Goal: Leave review/rating: Share an evaluation or opinion about a product, service, or content

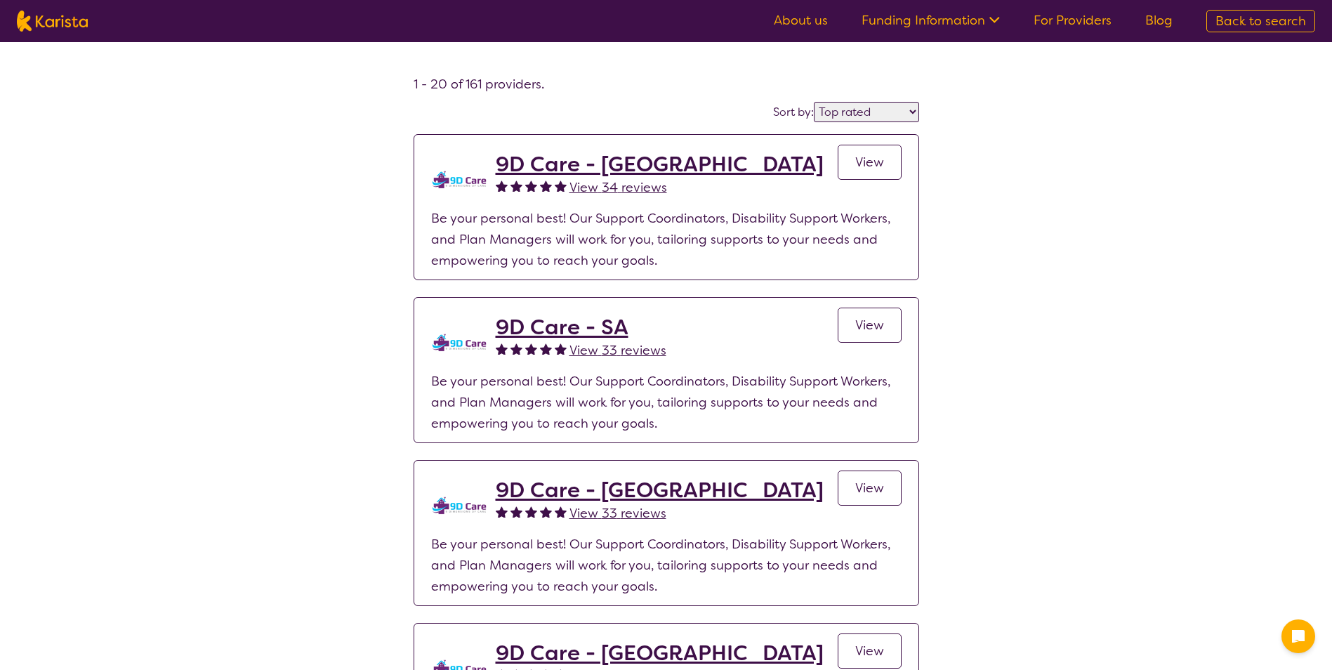
select select "by_score"
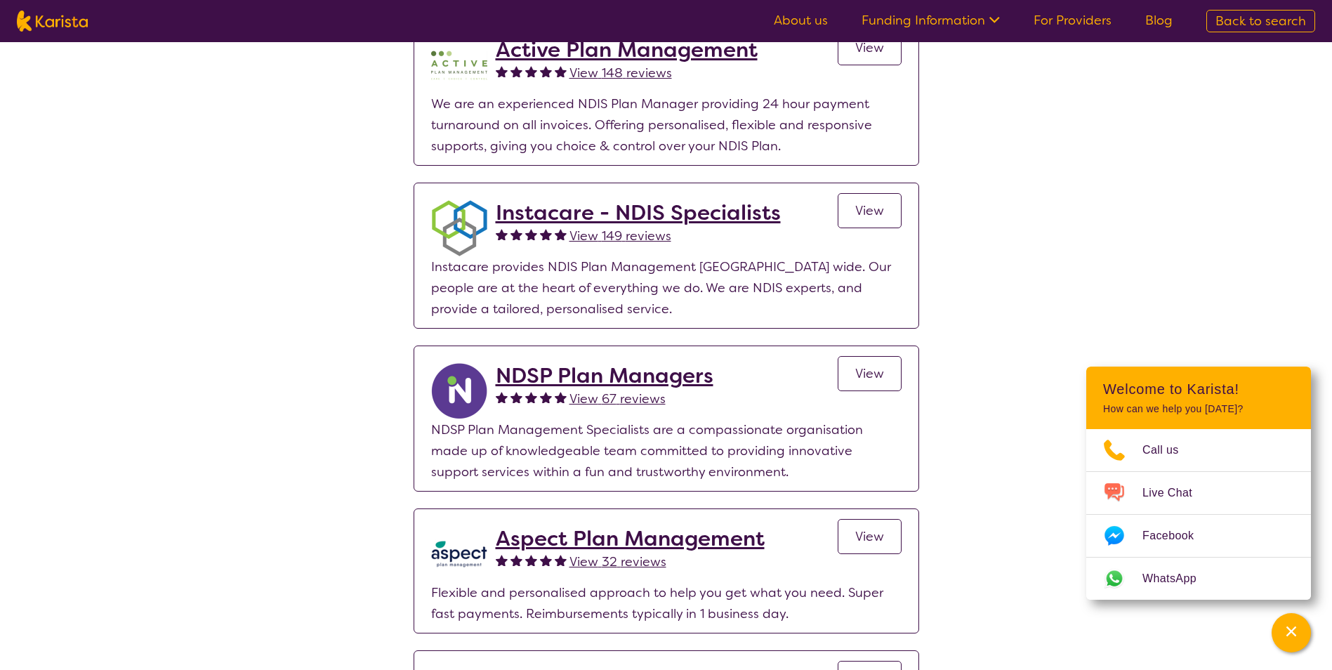
scroll to position [2809, 0]
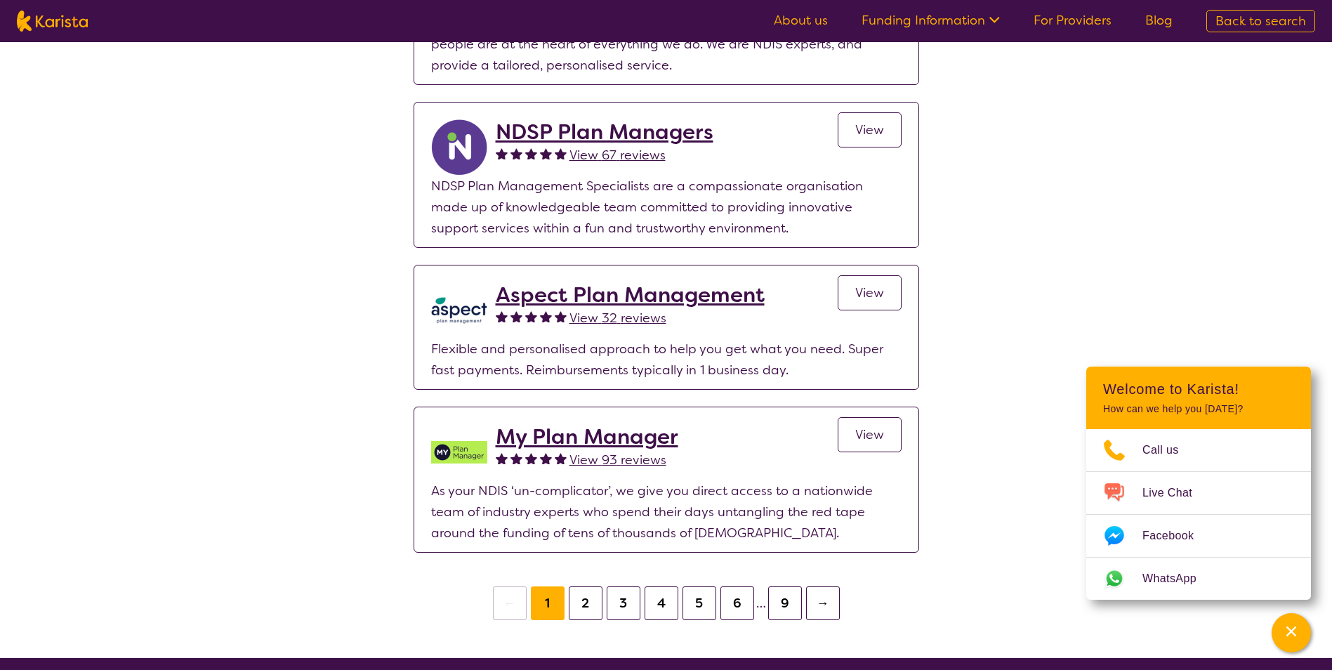
click at [581, 586] on button "2" at bounding box center [586, 603] width 34 height 34
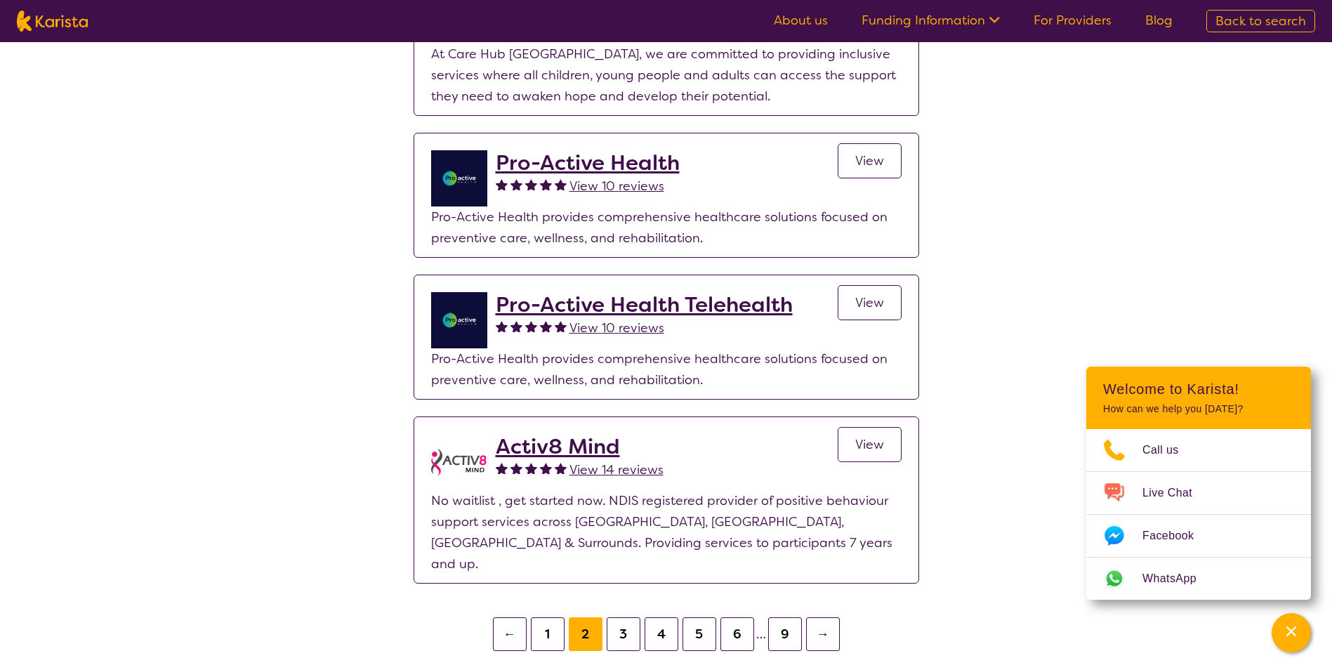
scroll to position [2879, 0]
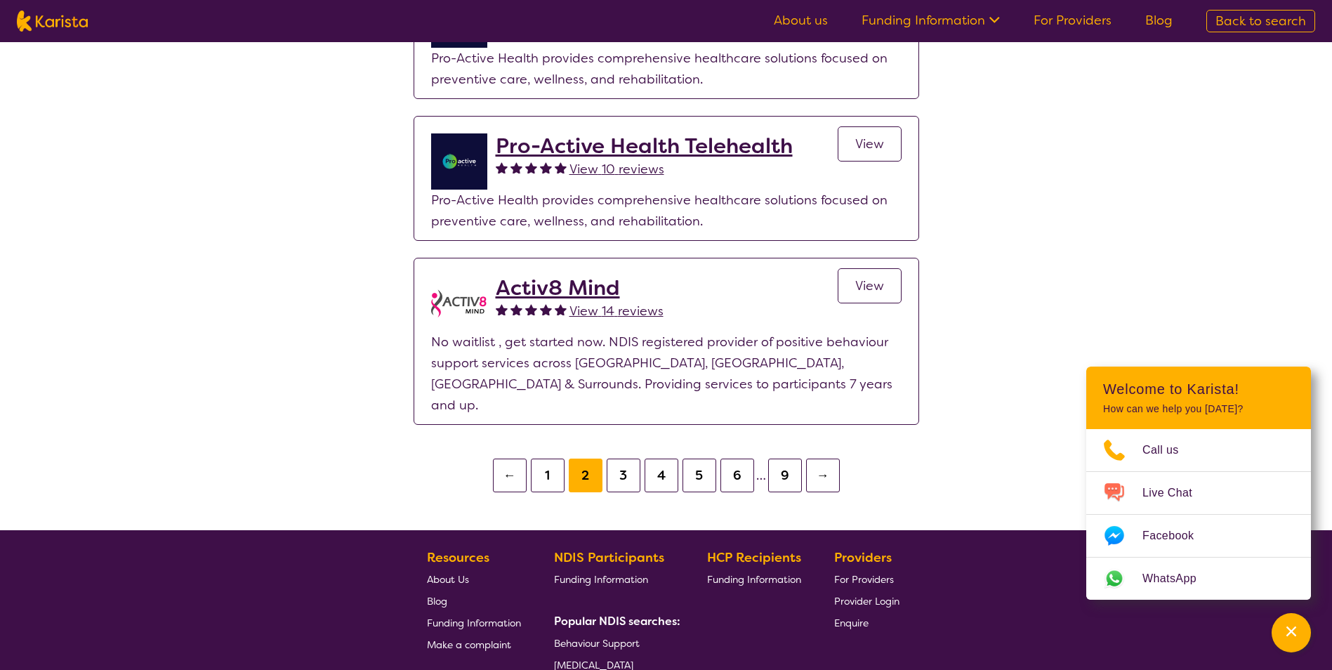
click at [626, 459] on button "3" at bounding box center [624, 476] width 34 height 34
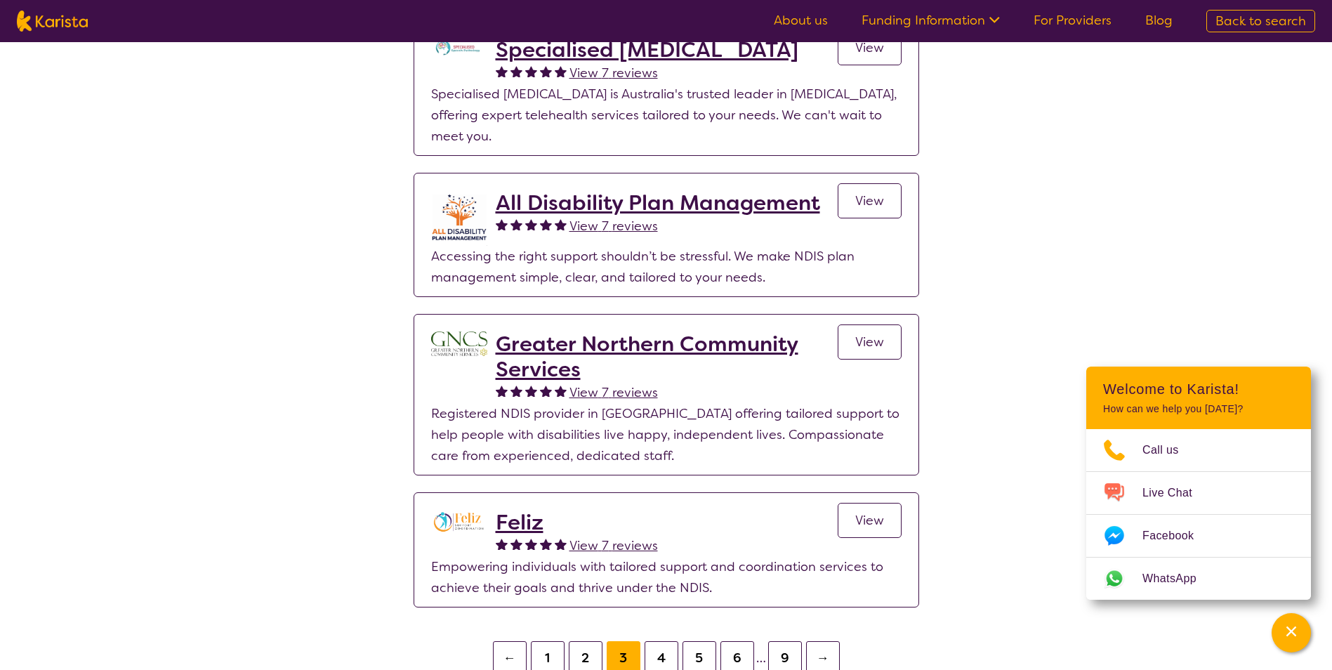
scroll to position [2809, 0]
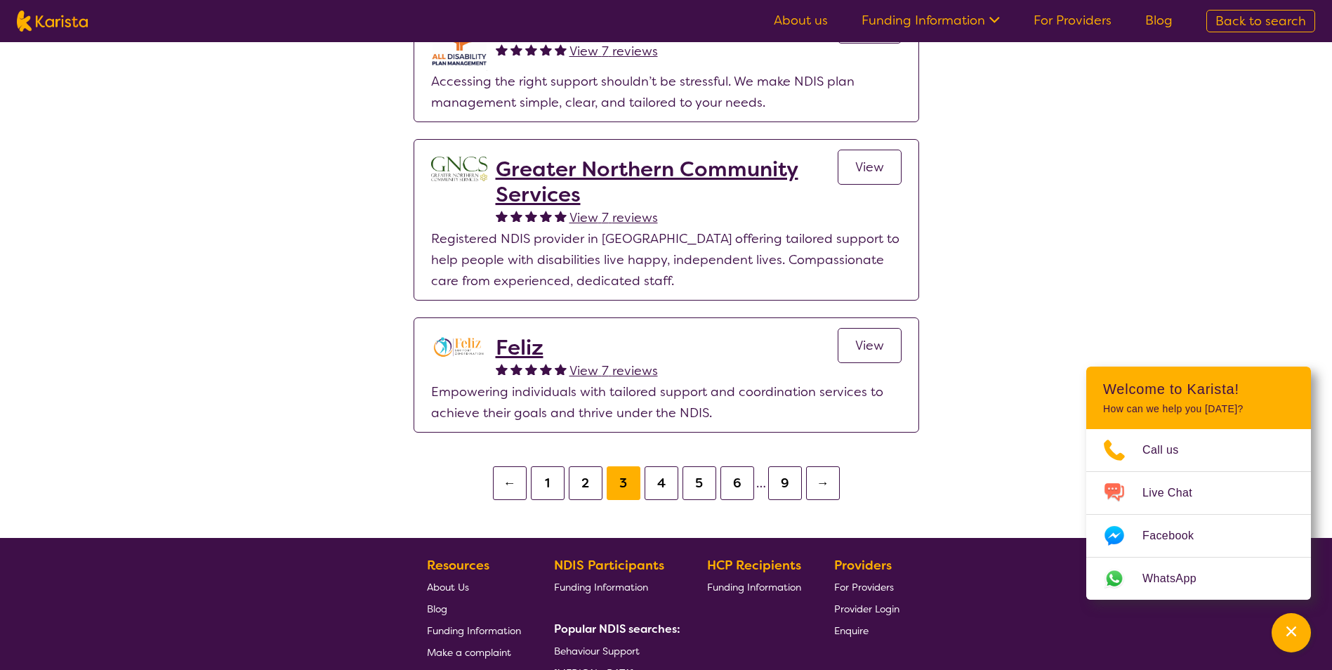
click at [655, 467] on button "4" at bounding box center [662, 483] width 34 height 34
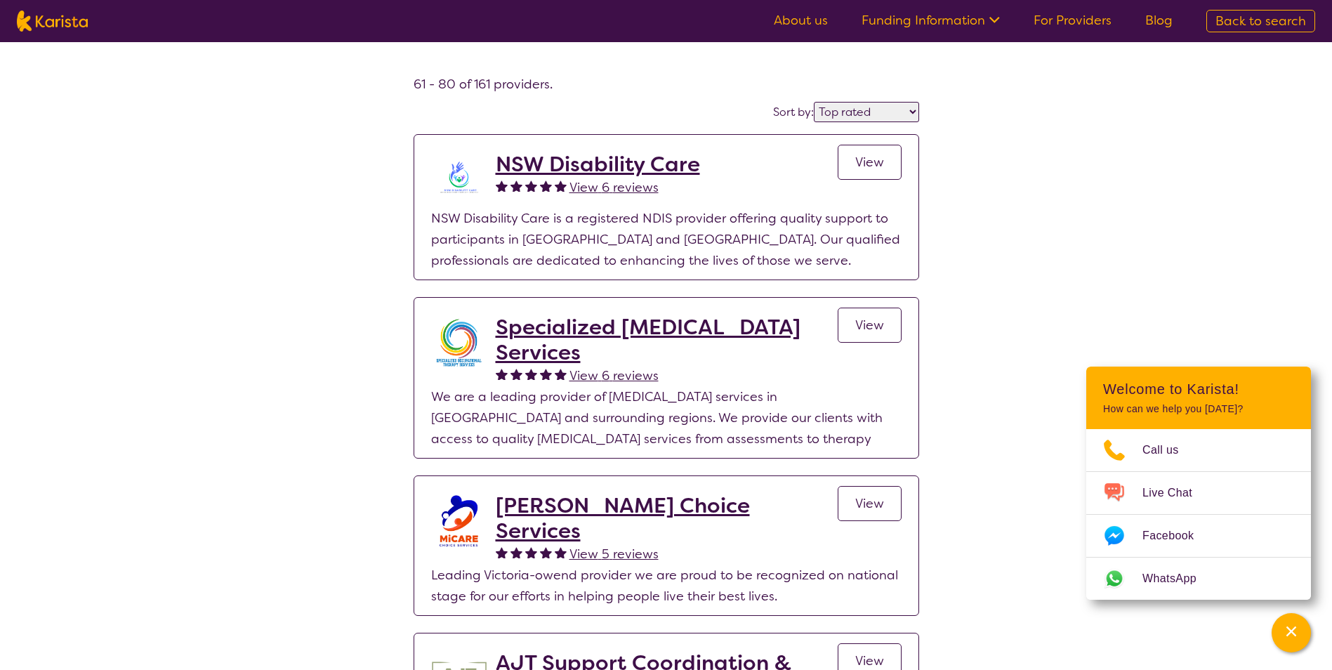
click at [995, 20] on icon at bounding box center [994, 20] width 11 height 6
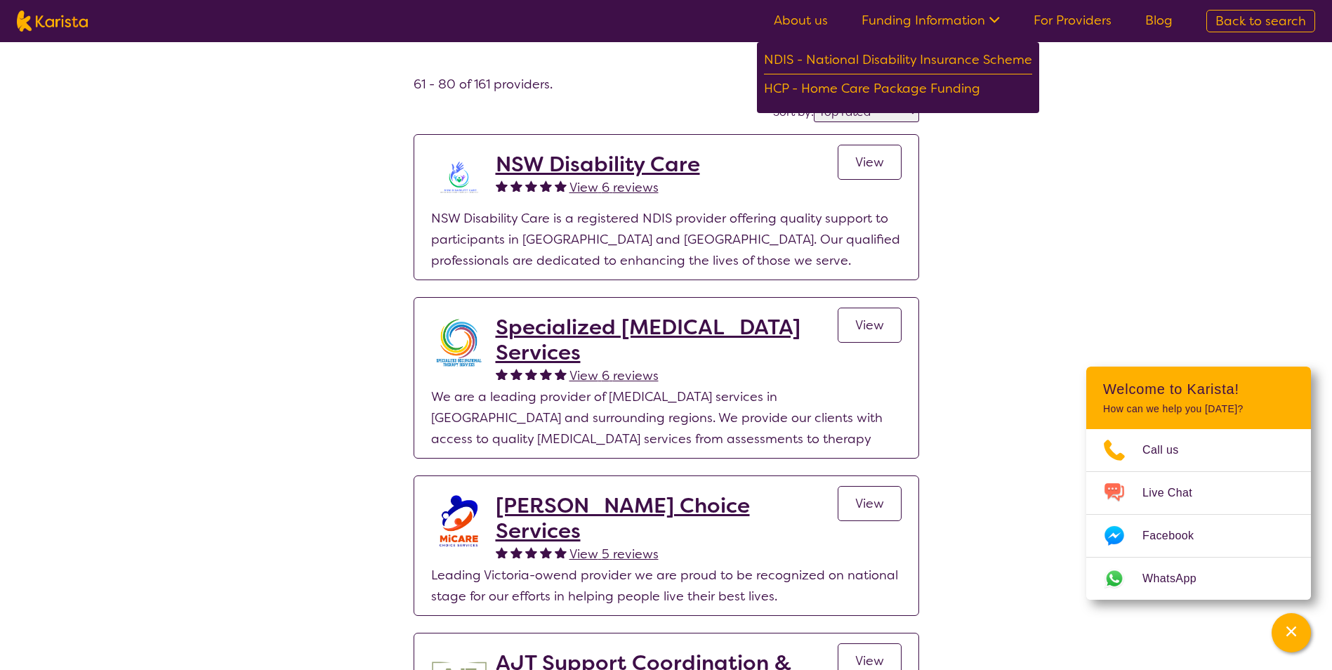
click at [995, 20] on icon at bounding box center [994, 20] width 11 height 6
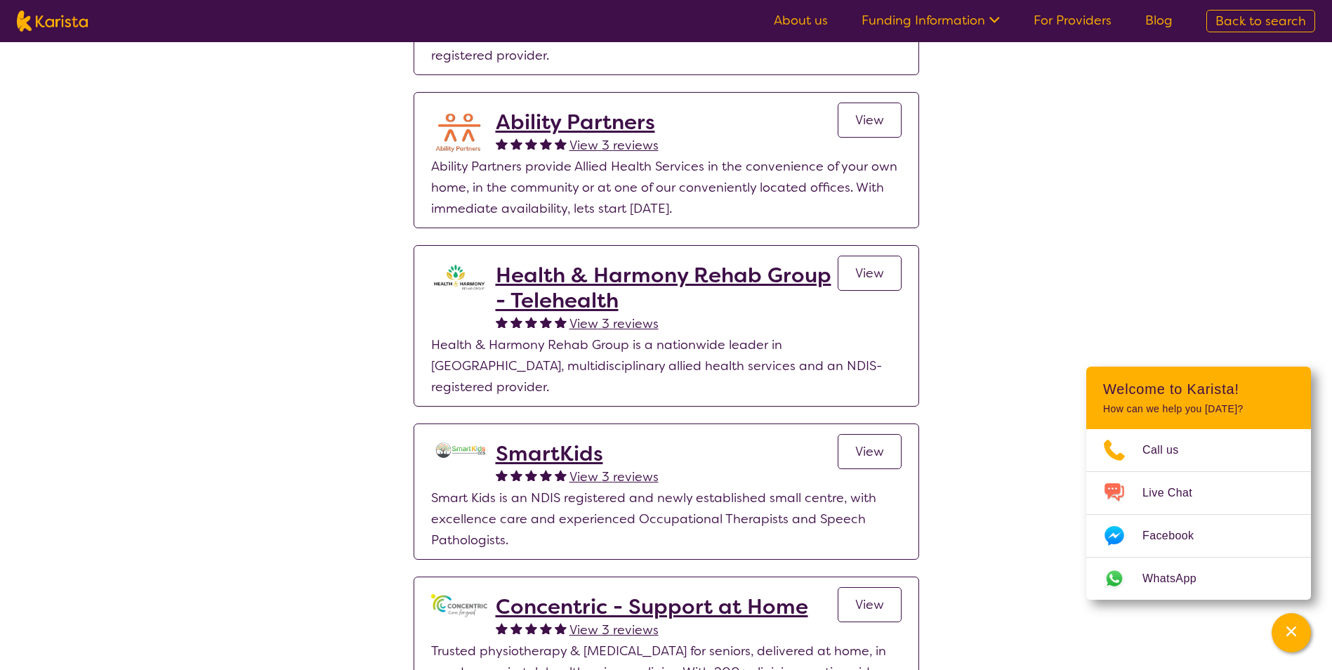
scroll to position [2739, 0]
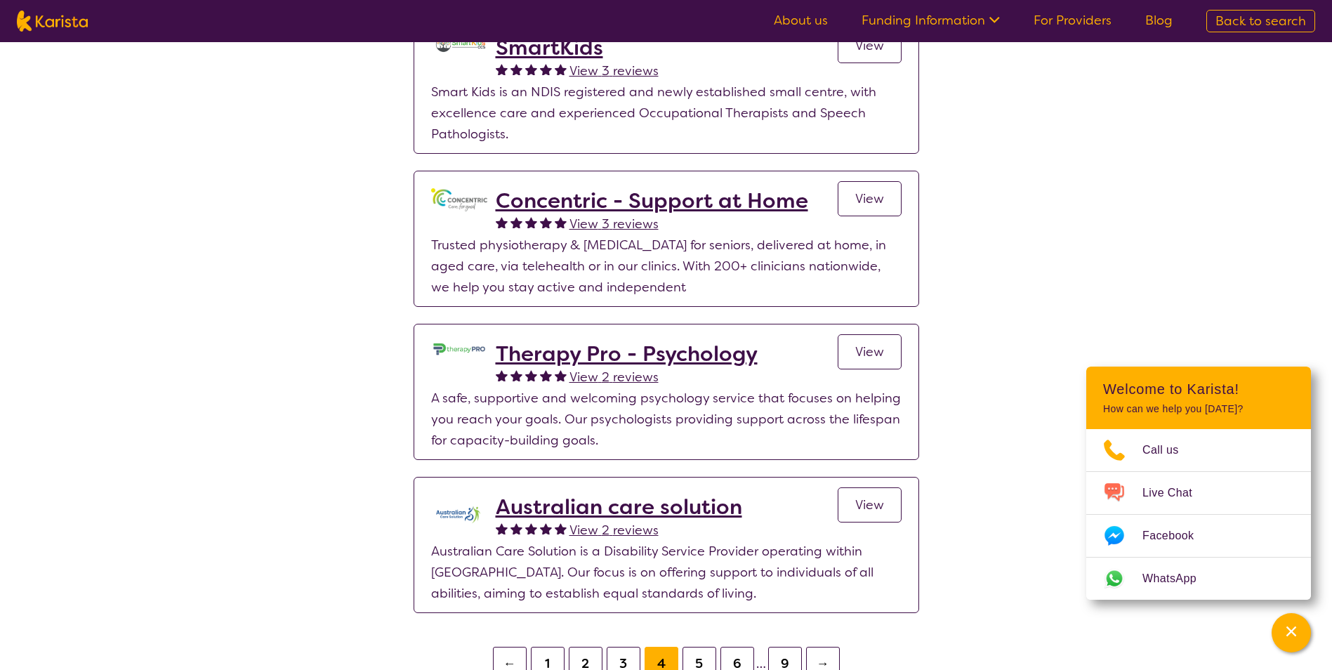
click at [699, 647] on button "5" at bounding box center [700, 664] width 34 height 34
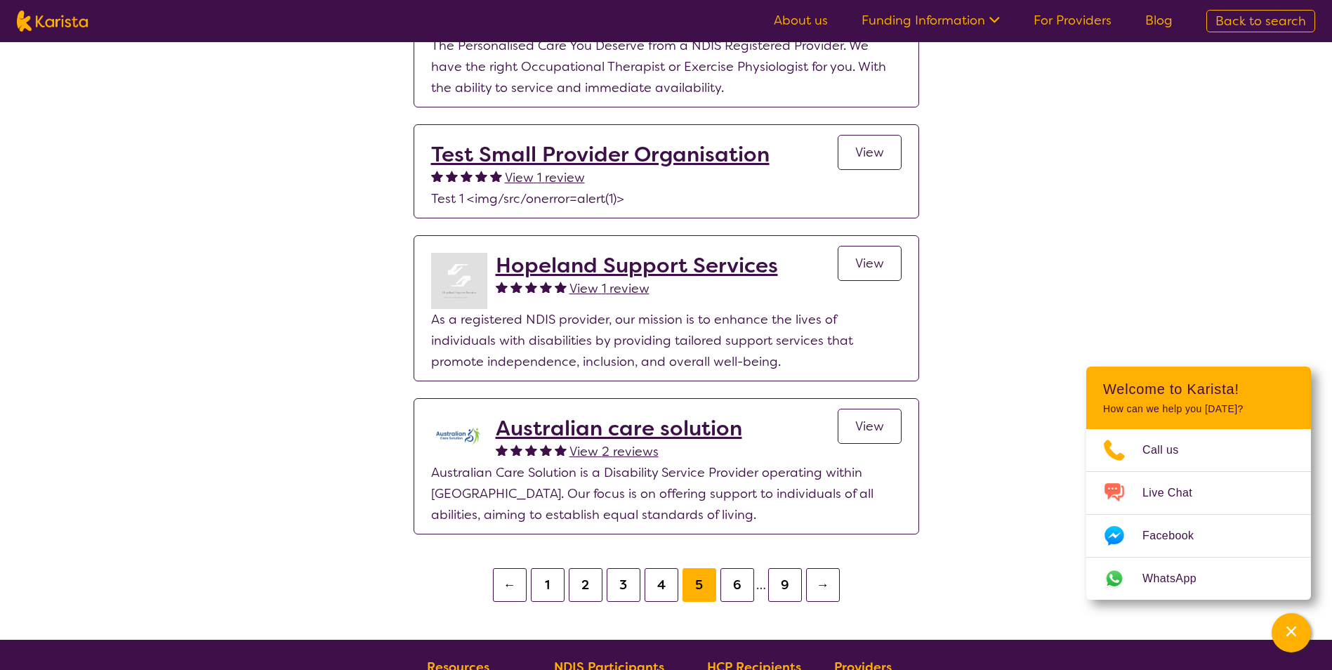
scroll to position [2949, 0]
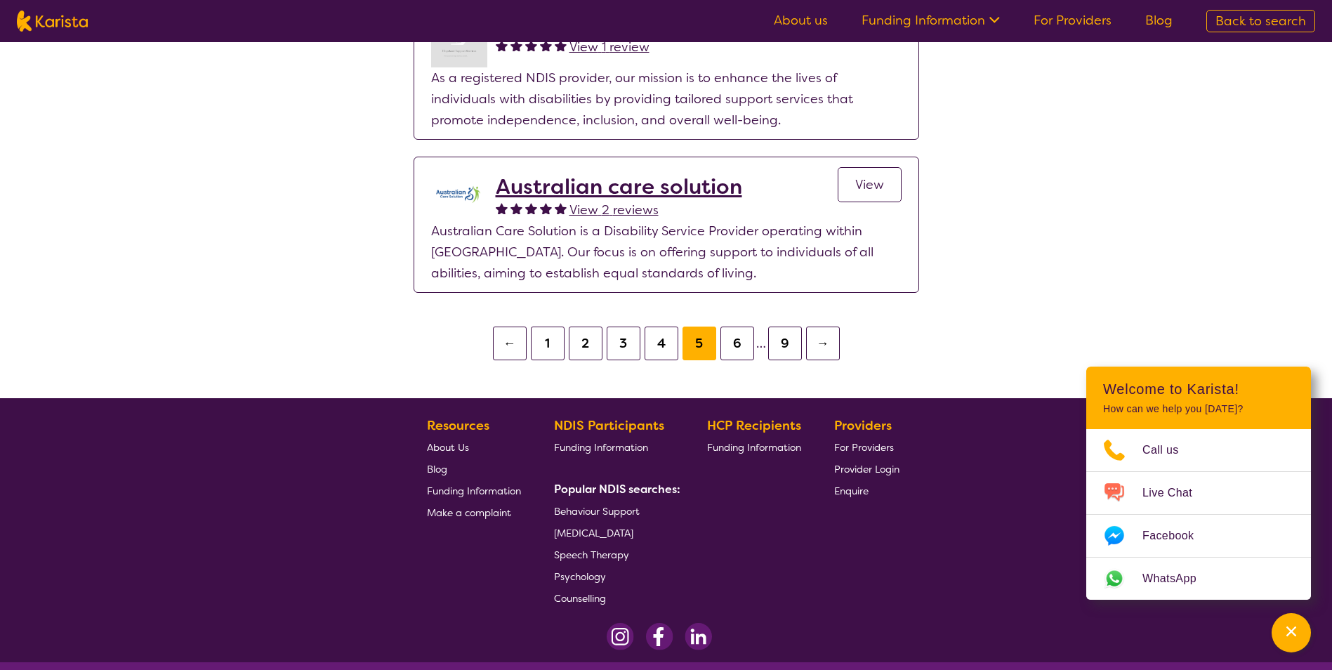
click at [733, 336] on button "6" at bounding box center [737, 344] width 34 height 34
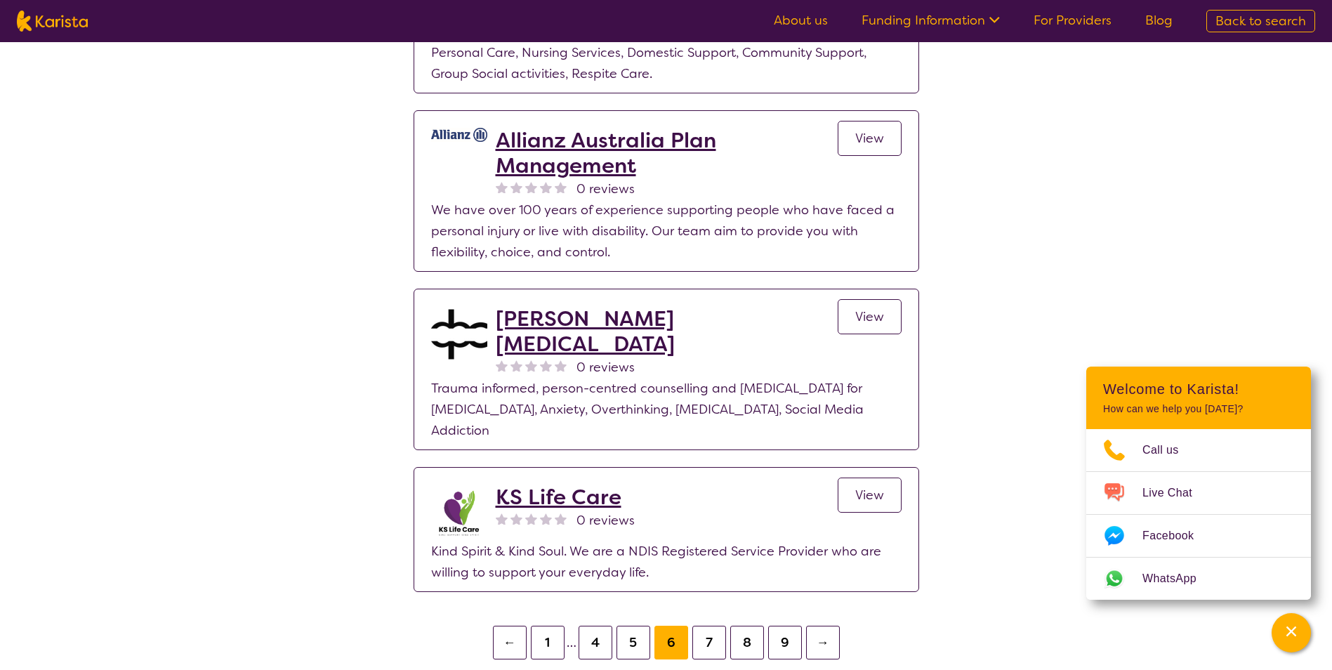
click at [716, 626] on button "7" at bounding box center [709, 643] width 34 height 34
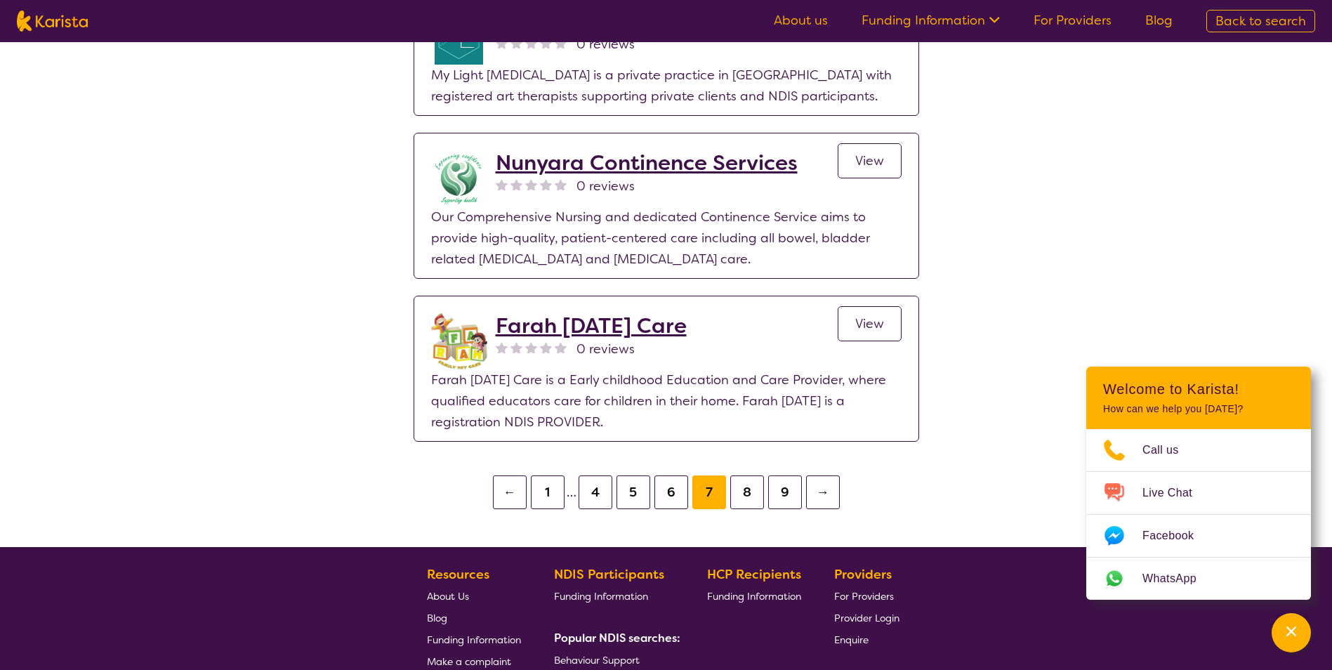
scroll to position [2809, 0]
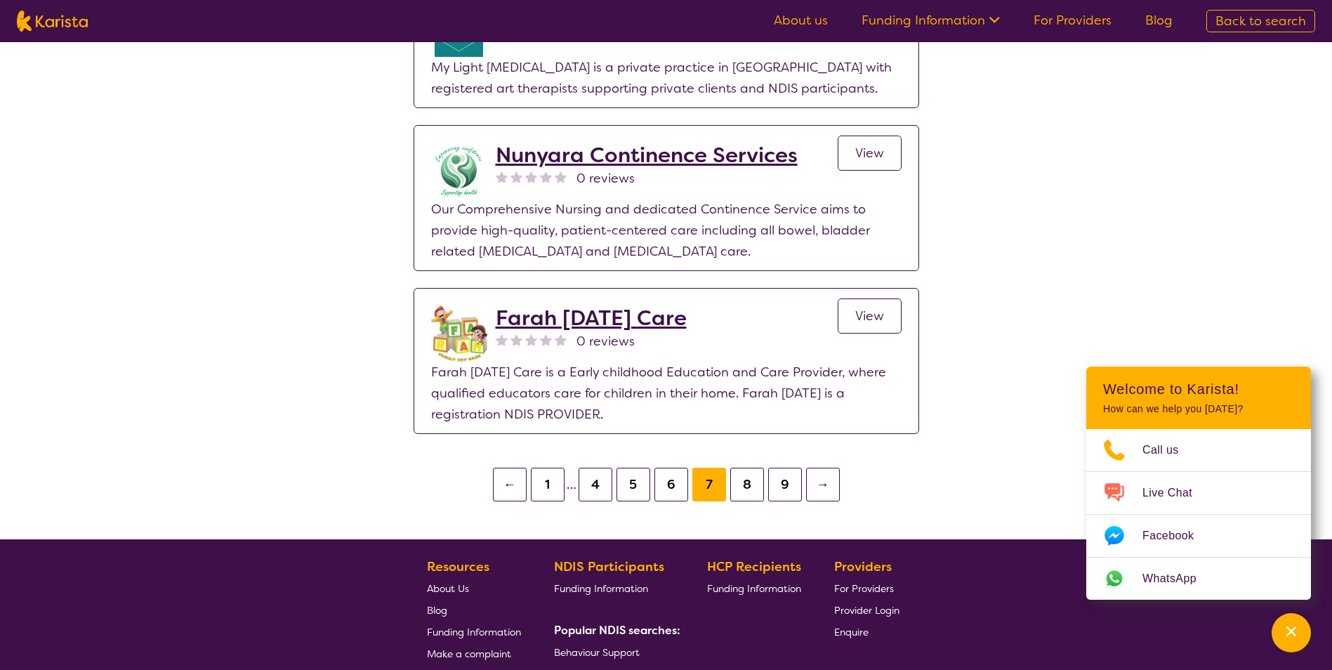
click at [753, 494] on button "8" at bounding box center [747, 485] width 34 height 34
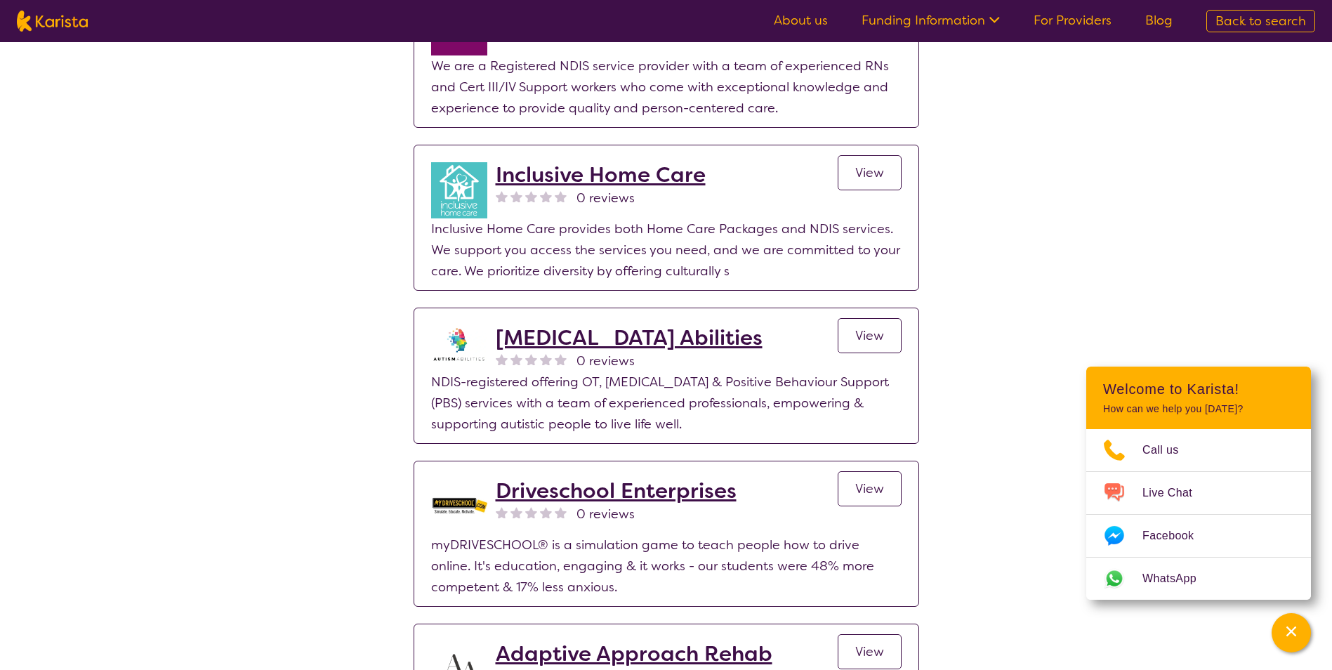
scroll to position [2598, 0]
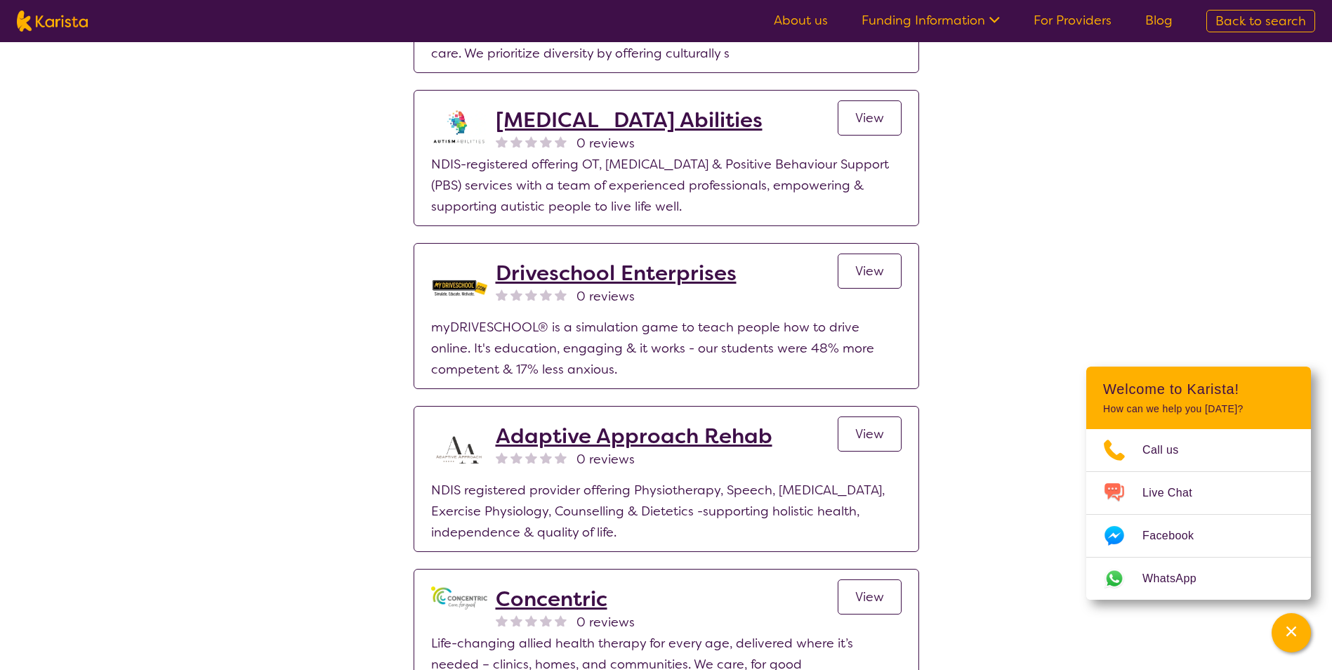
click at [611, 107] on h2 "[MEDICAL_DATA] Abilities" at bounding box center [629, 119] width 267 height 25
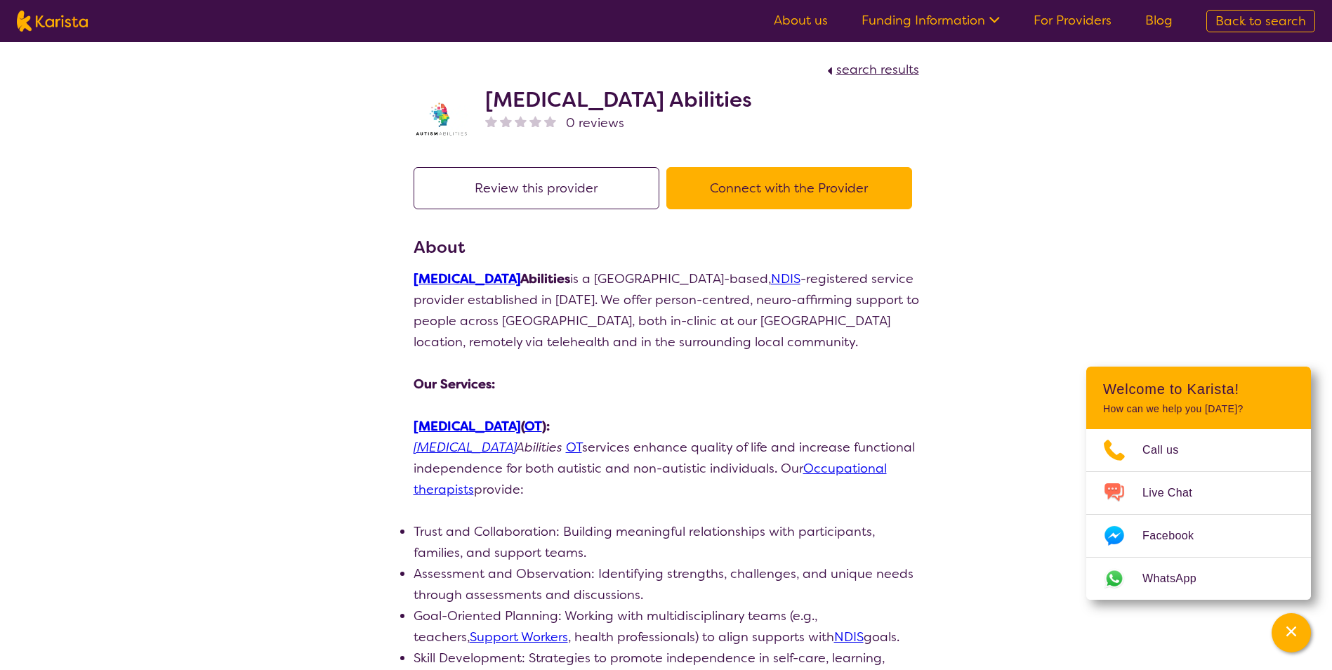
click at [548, 121] on img at bounding box center [550, 121] width 12 height 12
click at [577, 179] on button "Review this provider" at bounding box center [537, 188] width 246 height 42
select select "by_score"
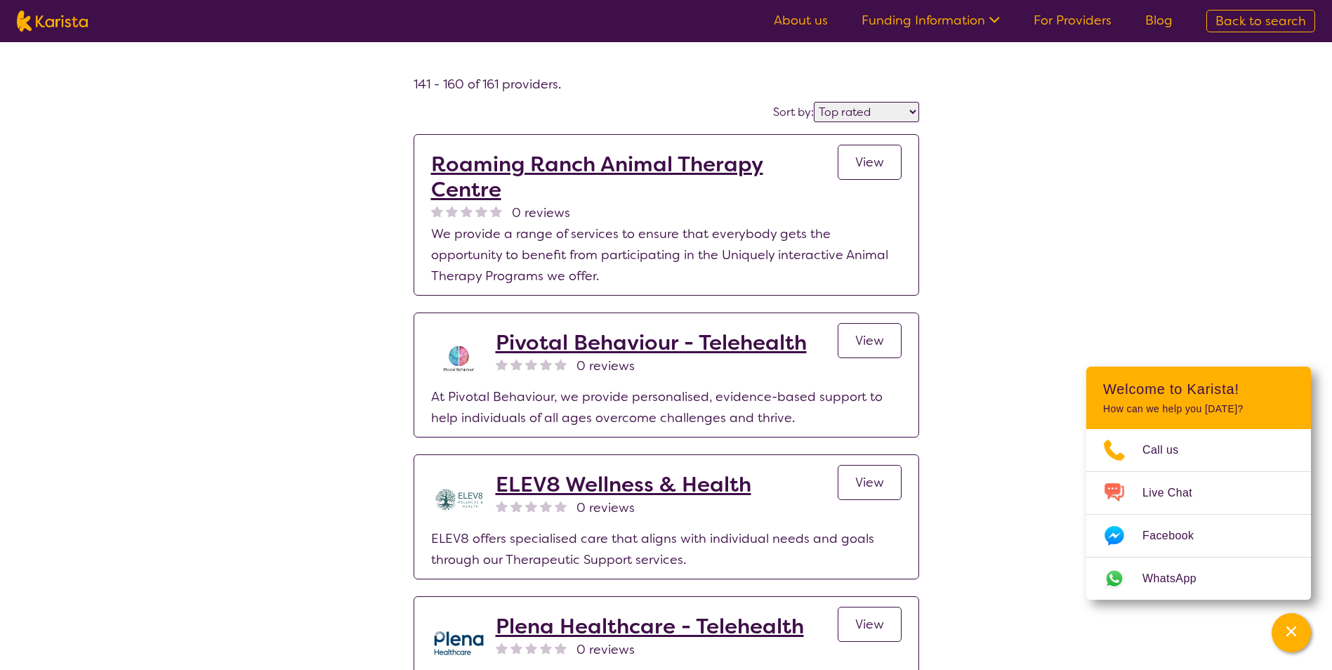
scroll to position [2598, 0]
